Goal: Find specific page/section: Find specific page/section

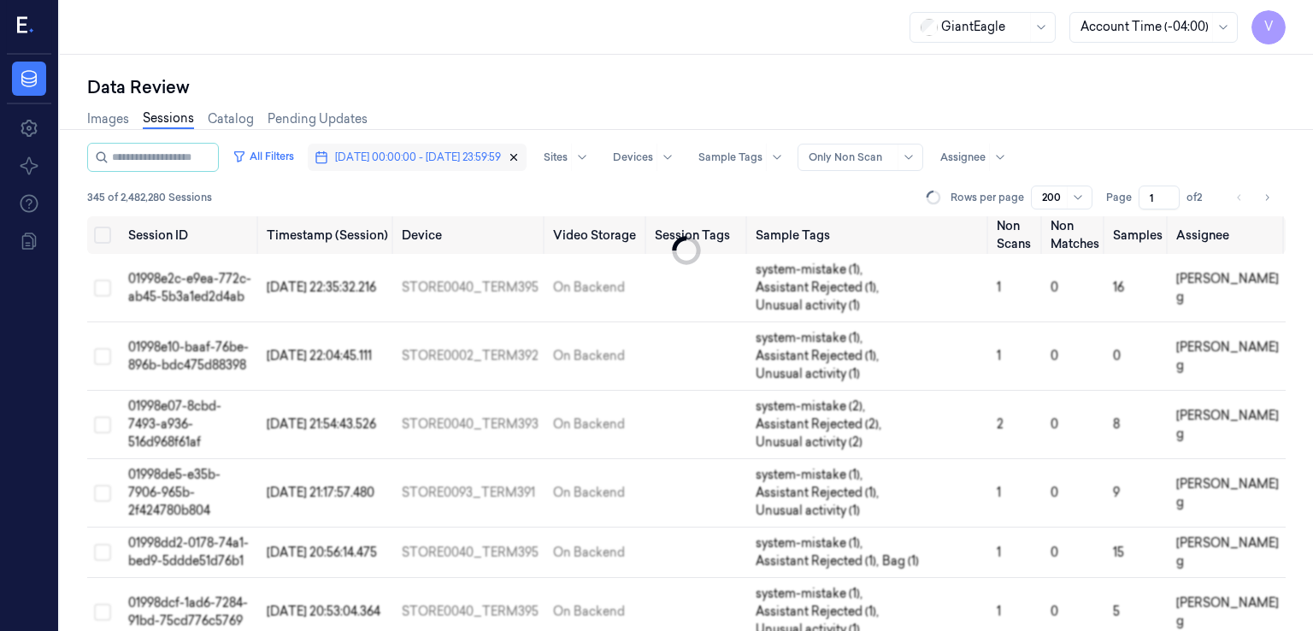
click at [520, 159] on icon "button" at bounding box center [514, 157] width 12 height 12
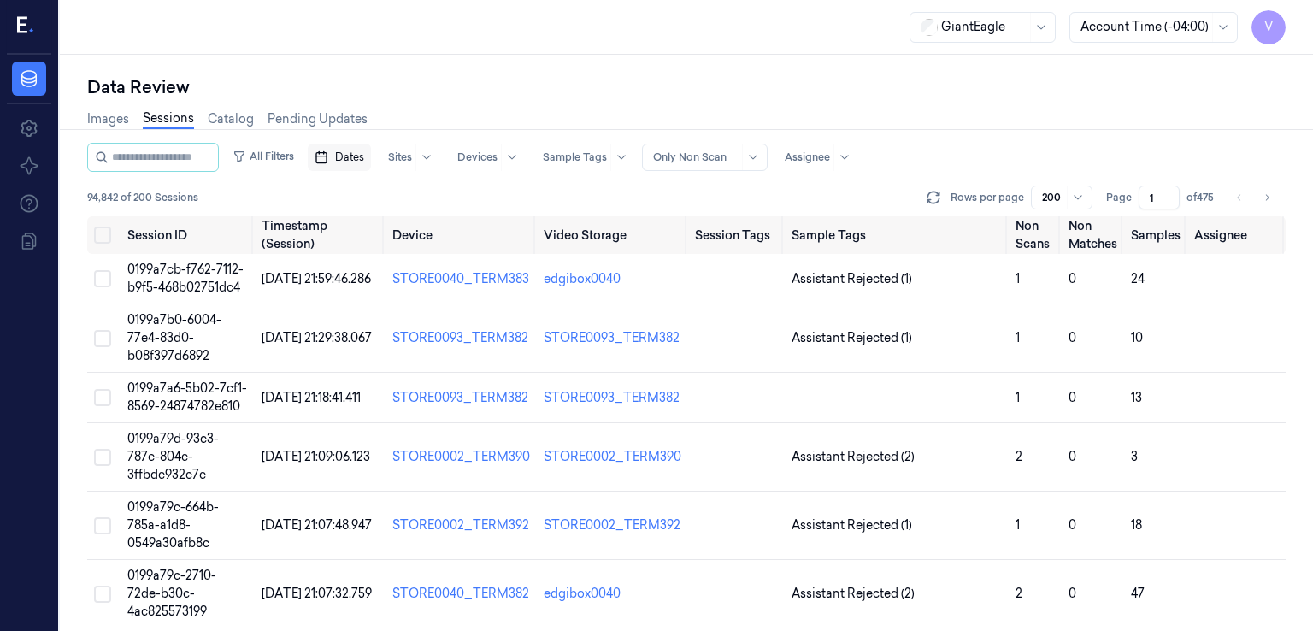
click at [174, 134] on div "Images Sessions Catalog Pending Updates" at bounding box center [227, 121] width 280 height 44
click at [174, 125] on link "Sessions" at bounding box center [168, 119] width 51 height 20
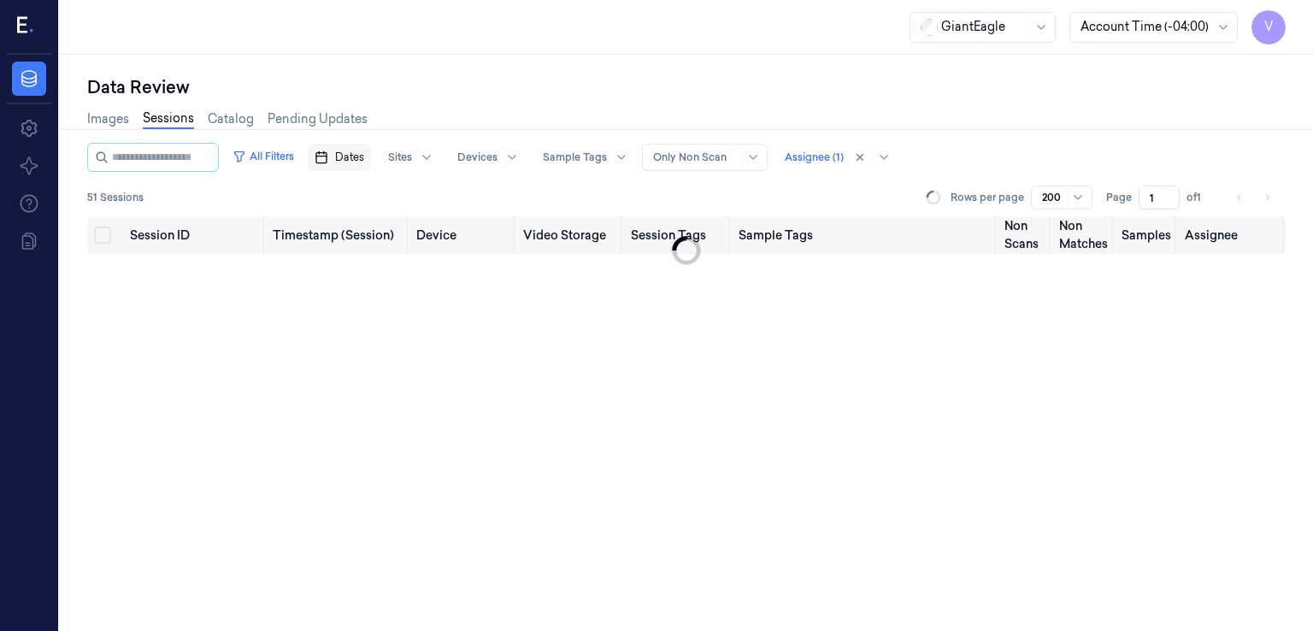
click at [362, 162] on span "Dates" at bounding box center [349, 157] width 29 height 15
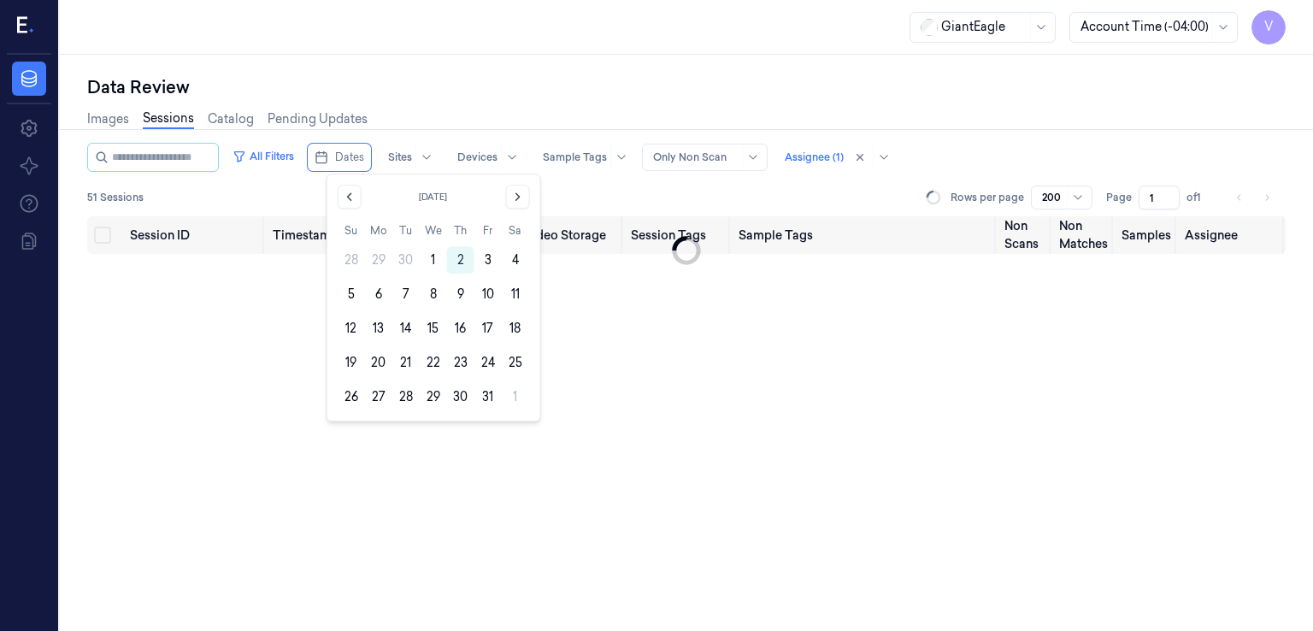
drag, startPoint x: 344, startPoint y: 199, endPoint x: 350, endPoint y: 209, distance: 11.1
click at [350, 209] on div "October 2025 Su Mo Tu We Th Fr Sa 28 29 30 1 2 3 4 5 6 7 8 9 10 11 12 13 14 15 …" at bounding box center [434, 298] width 192 height 226
click at [356, 198] on button "Go to the Previous Month" at bounding box center [350, 197] width 24 height 24
click at [415, 400] on button "30" at bounding box center [405, 396] width 27 height 27
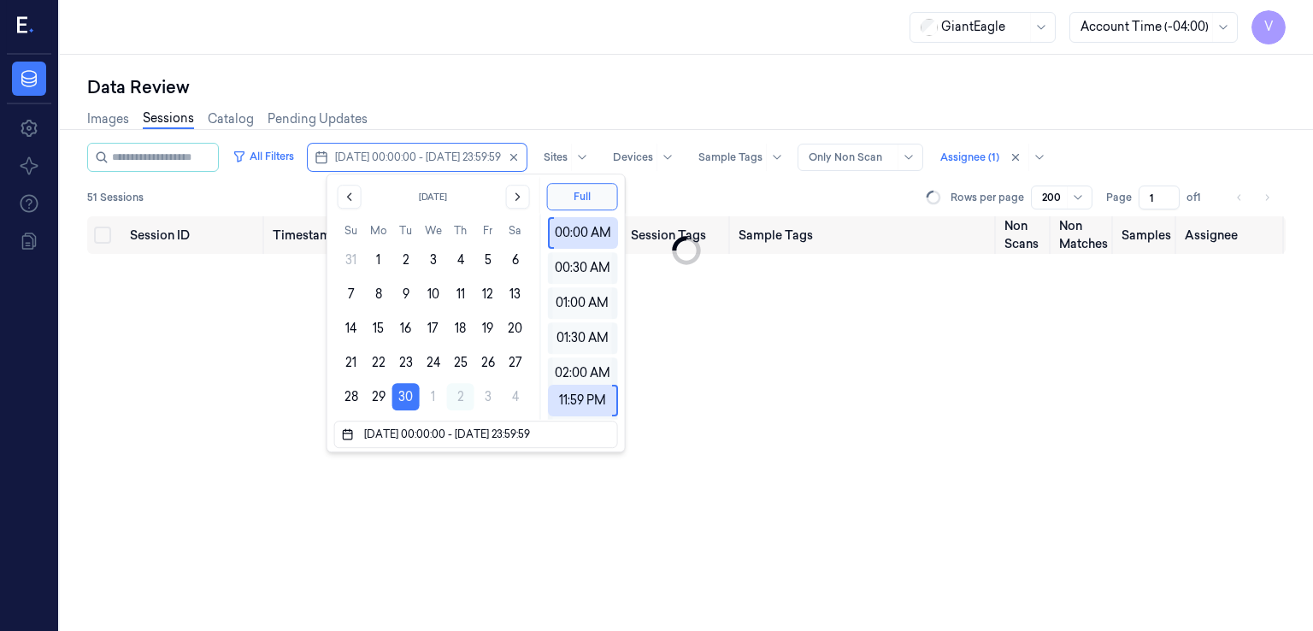
click at [489, 90] on div "Data Review" at bounding box center [686, 87] width 1198 height 24
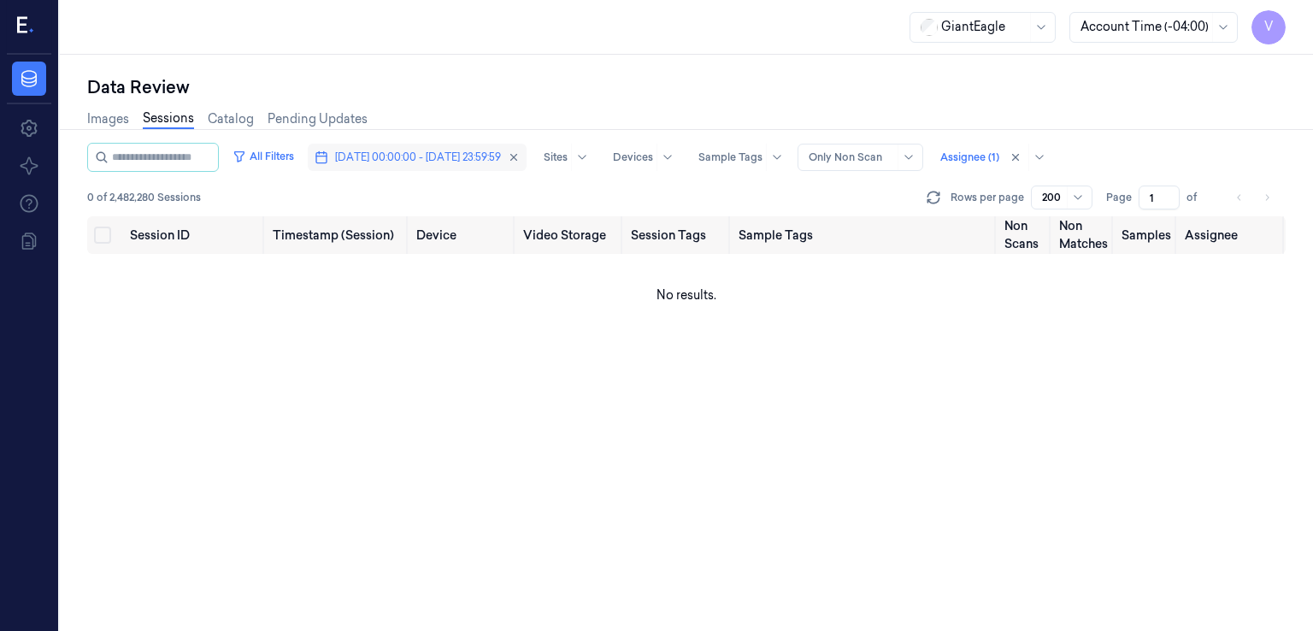
click at [526, 162] on button "[DATE] 00:00:00 - [DATE] 23:59:59" at bounding box center [417, 157] width 219 height 27
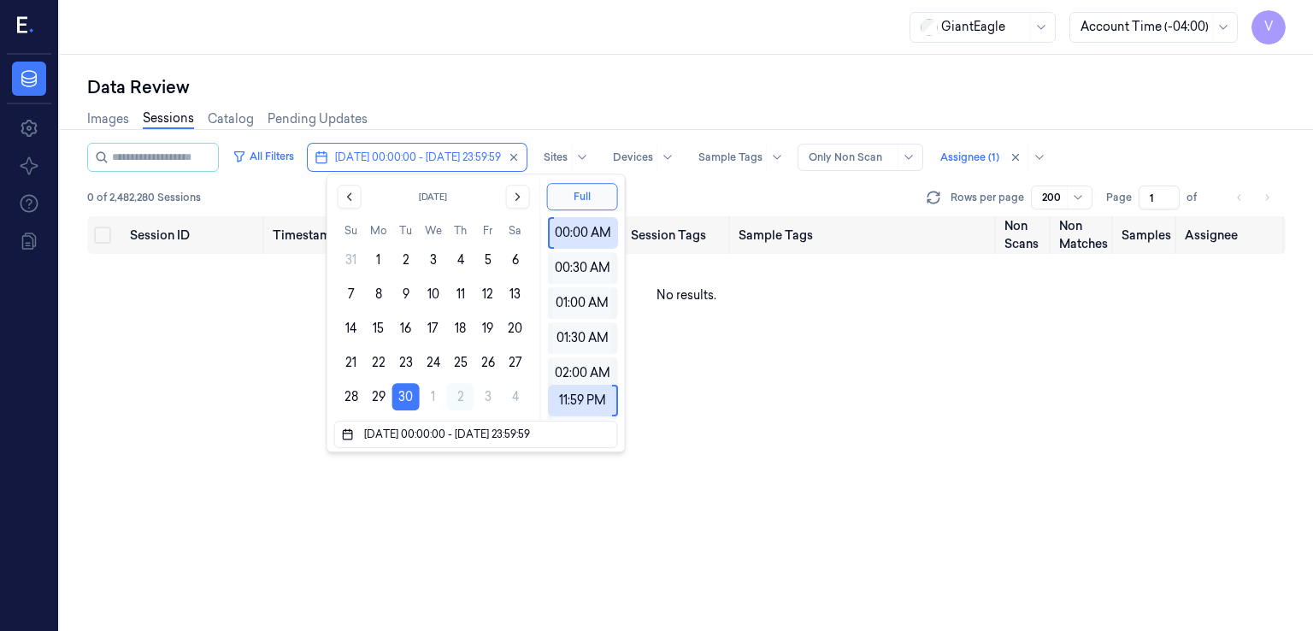
click at [482, 96] on div "Data Review" at bounding box center [686, 87] width 1198 height 24
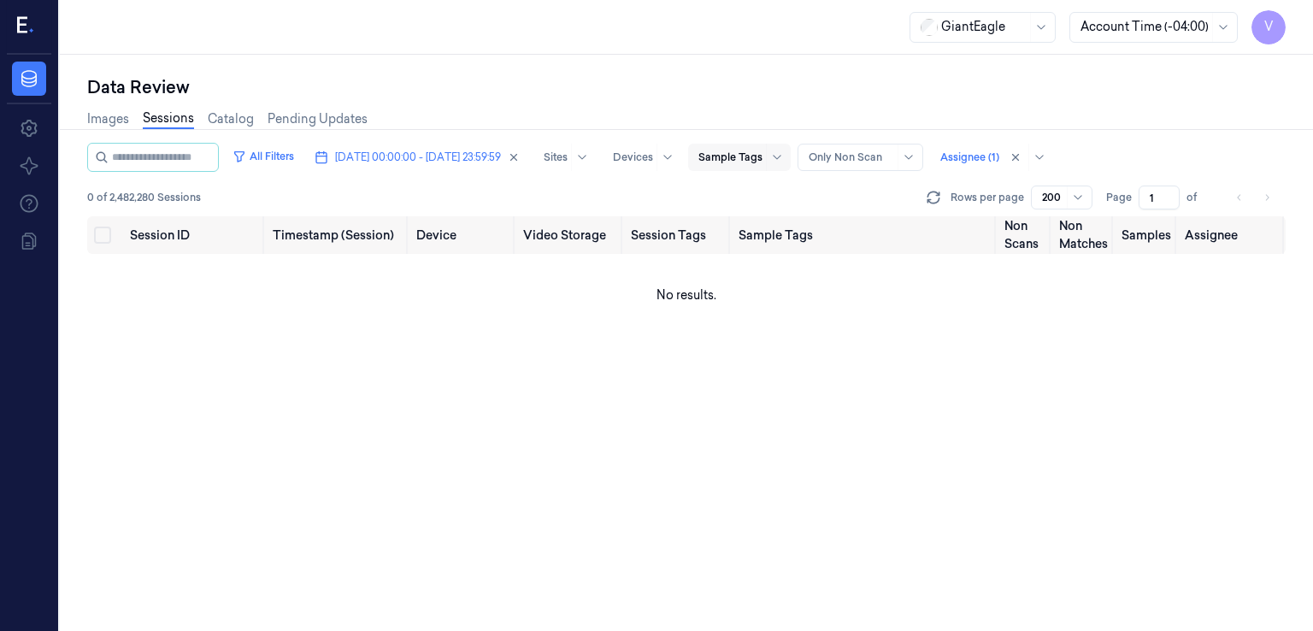
click at [715, 160] on div at bounding box center [730, 157] width 64 height 15
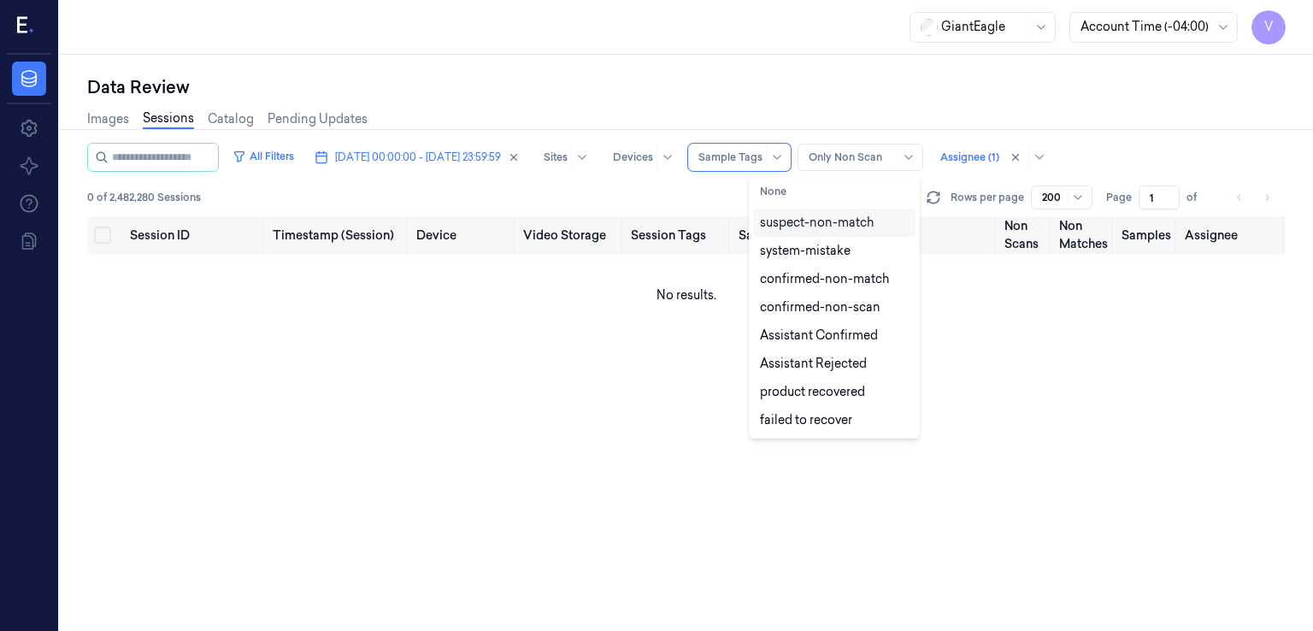
click at [715, 163] on div at bounding box center [907, 157] width 21 height 26
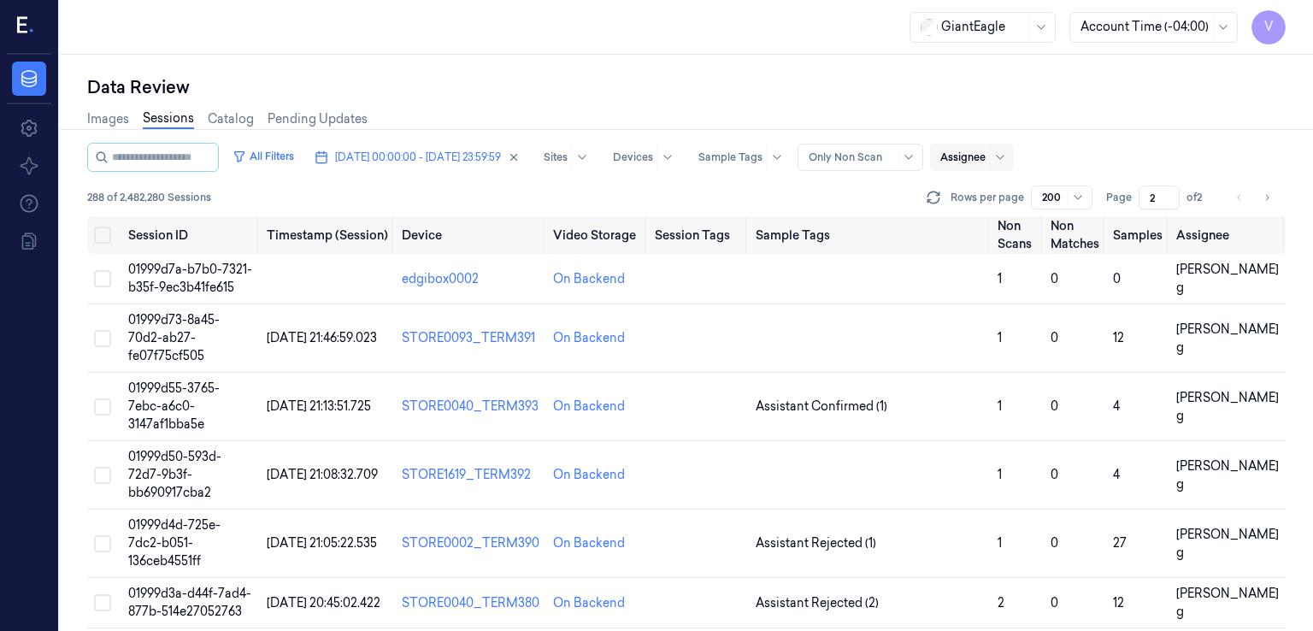
click at [715, 192] on input "2" at bounding box center [1158, 197] width 41 height 24
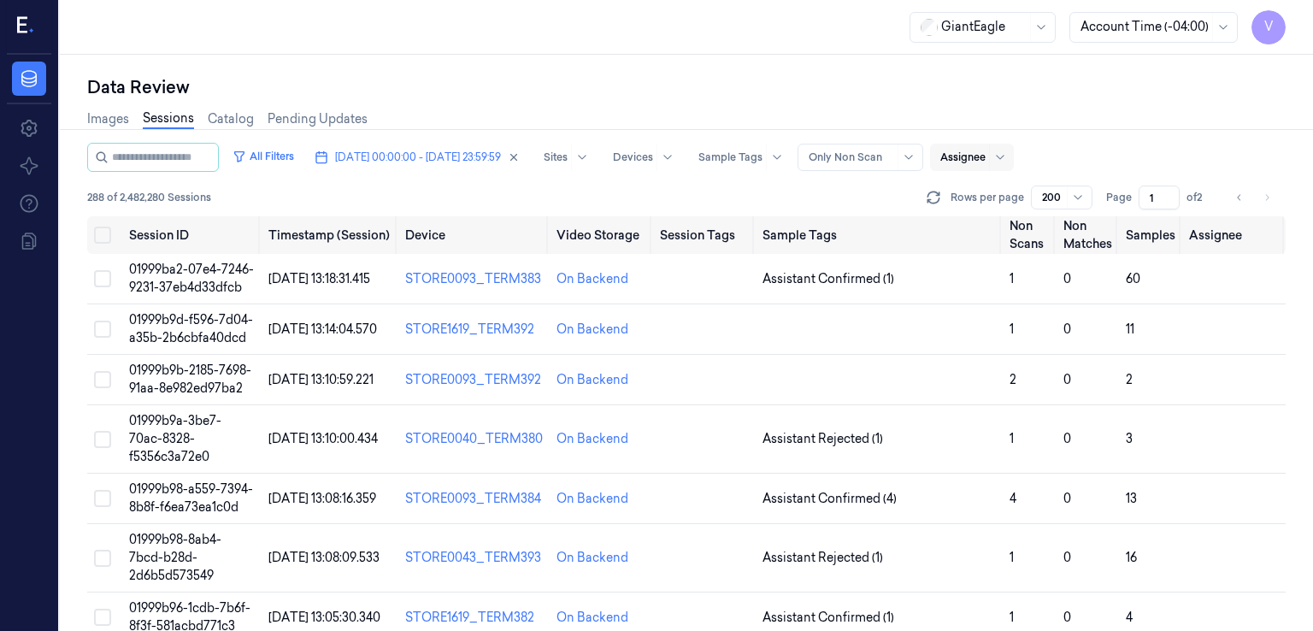
click at [715, 203] on input "1" at bounding box center [1158, 197] width 41 height 24
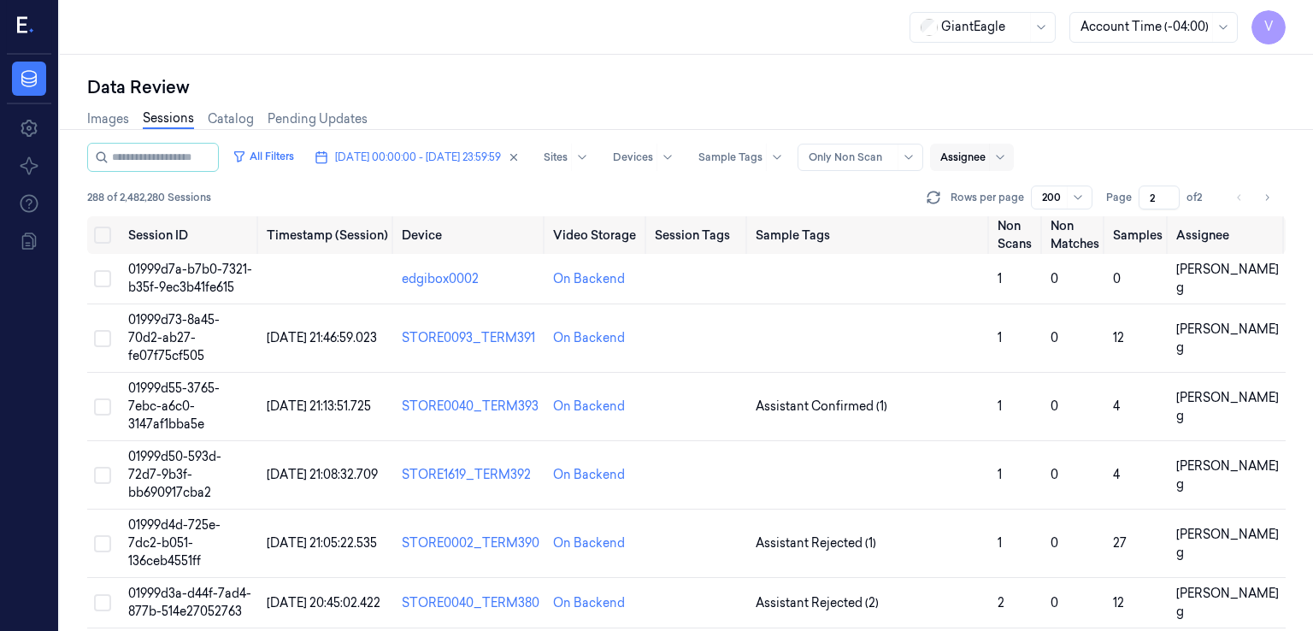
click at [715, 195] on input "2" at bounding box center [1158, 197] width 41 height 24
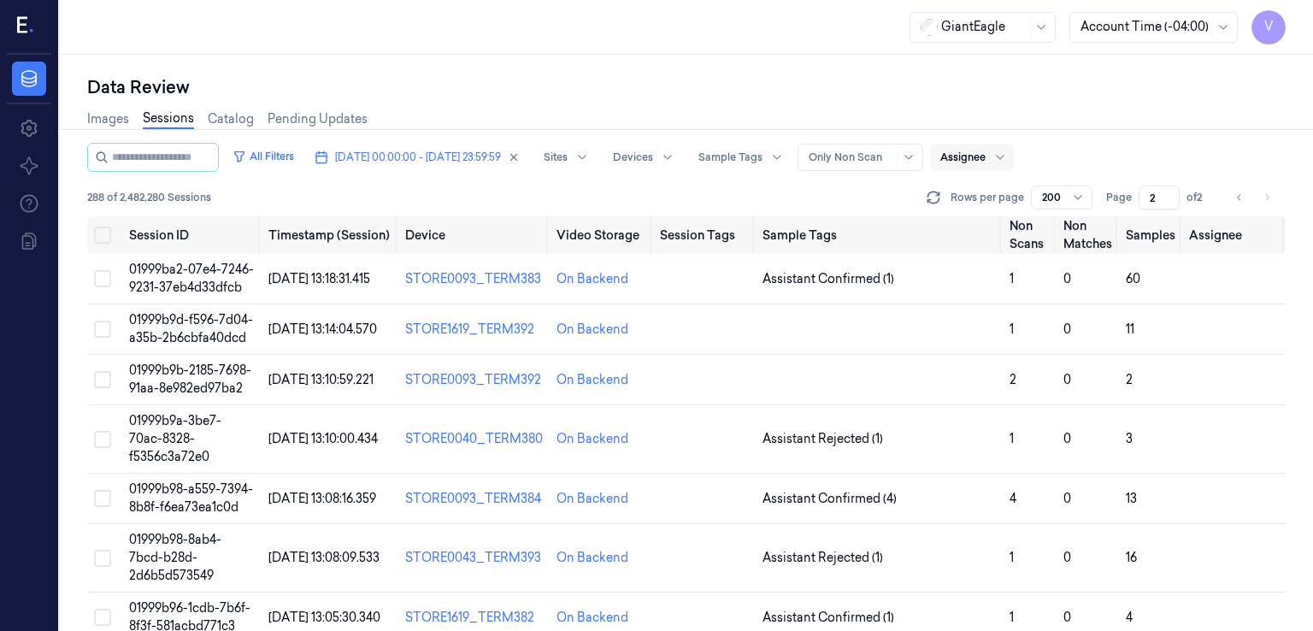
click at [715, 203] on input "2" at bounding box center [1158, 197] width 41 height 24
click at [715, 199] on input "1" at bounding box center [1158, 197] width 41 height 24
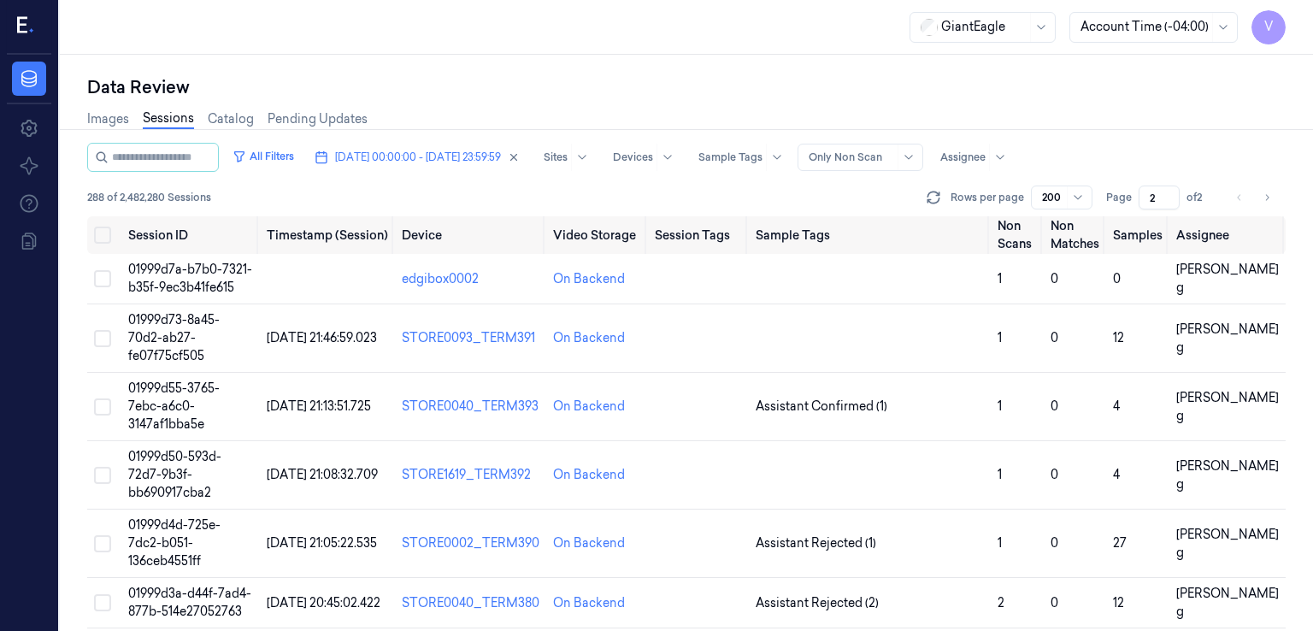
click at [715, 192] on input "2" at bounding box center [1158, 197] width 41 height 24
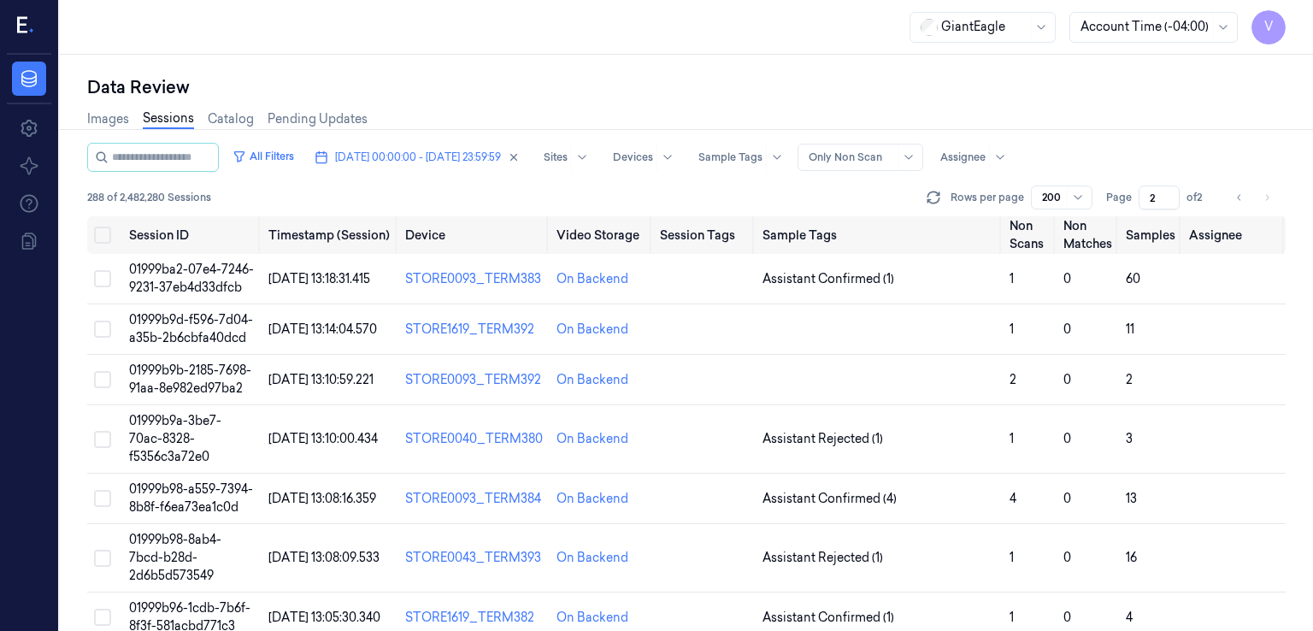
click at [715, 192] on input "2" at bounding box center [1158, 197] width 41 height 24
type input "1"
click at [715, 198] on input "1" at bounding box center [1158, 197] width 41 height 24
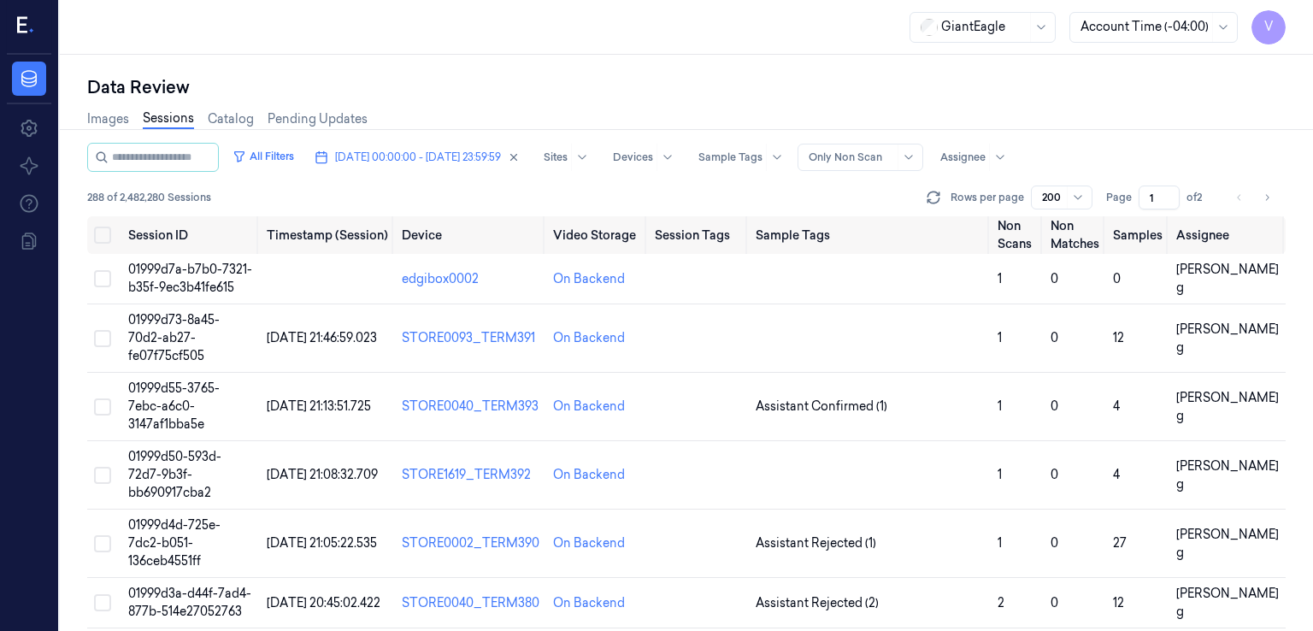
click at [715, 198] on input "1" at bounding box center [1158, 197] width 41 height 24
